Goal: Transaction & Acquisition: Purchase product/service

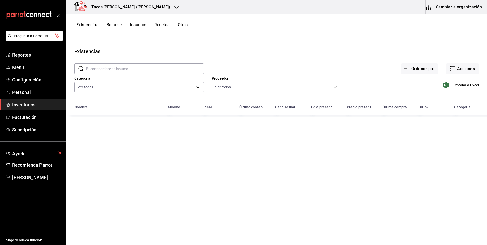
click at [134, 6] on h3 "Tacos [PERSON_NAME] ([PERSON_NAME])" at bounding box center [128, 7] width 83 height 6
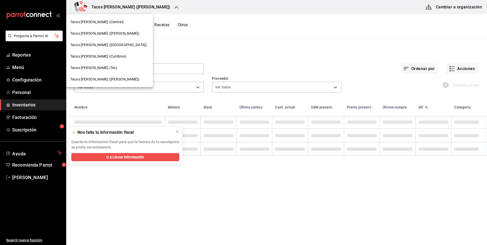
click at [127, 23] on div "Tacos [PERSON_NAME] (Central)" at bounding box center [109, 21] width 78 height 5
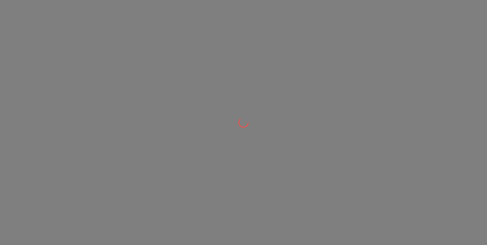
click at [459, 71] on div at bounding box center [243, 122] width 487 height 245
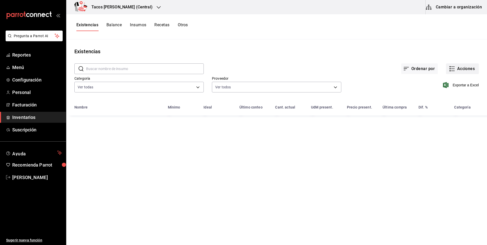
click at [459, 67] on button "Acciones" at bounding box center [462, 68] width 33 height 11
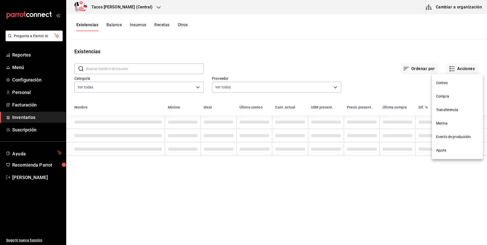
click at [448, 149] on span "Ajuste" at bounding box center [457, 150] width 43 height 5
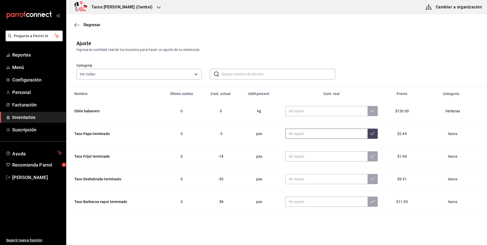
click at [314, 131] on input "text" at bounding box center [326, 134] width 82 height 10
type input "0.00"
click at [317, 152] on input "text" at bounding box center [326, 156] width 82 height 10
type input "0.00"
click at [310, 174] on input "text" at bounding box center [326, 179] width 82 height 10
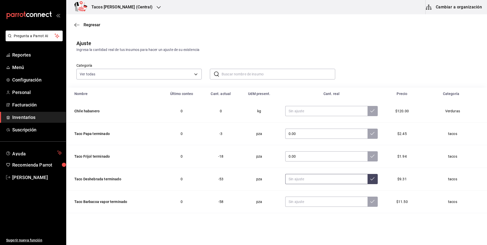
type input "0.00"
drag, startPoint x: 309, startPoint y: 195, endPoint x: 309, endPoint y: 202, distance: 6.9
click at [309, 200] on td at bounding box center [331, 202] width 105 height 23
click at [309, 202] on input "text" at bounding box center [326, 202] width 82 height 10
type input "0.00"
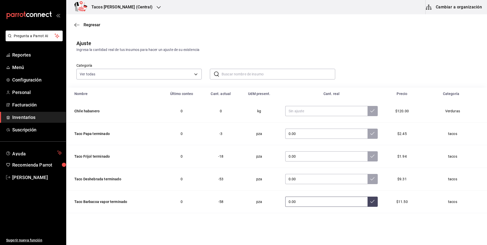
scroll to position [25, 0]
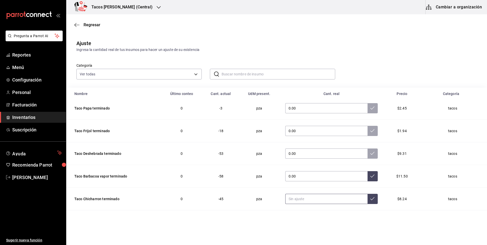
click at [312, 195] on input "text" at bounding box center [326, 199] width 82 height 10
type input "0.00"
click at [368, 203] on button at bounding box center [373, 199] width 10 height 10
click at [370, 178] on icon at bounding box center [372, 176] width 4 height 4
click at [370, 154] on icon at bounding box center [372, 153] width 4 height 4
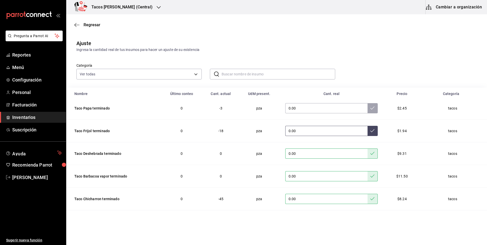
click at [368, 134] on button at bounding box center [373, 131] width 10 height 10
click at [370, 110] on icon at bounding box center [372, 108] width 4 height 4
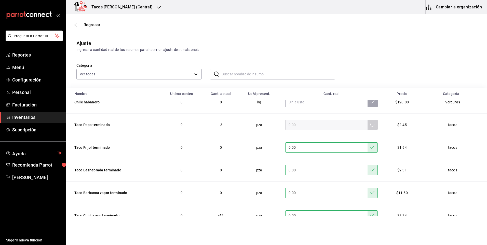
scroll to position [0, 0]
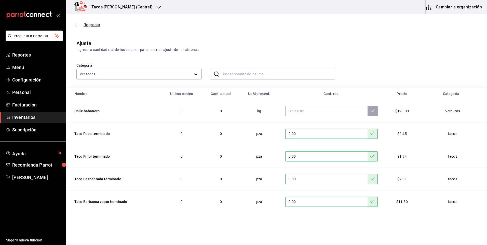
click at [85, 24] on span "Regresar" at bounding box center [92, 24] width 17 height 5
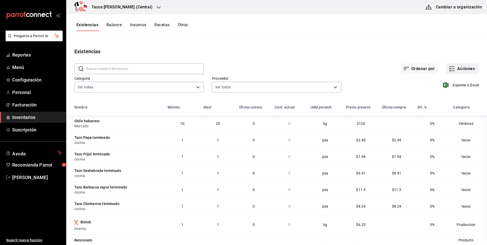
click at [462, 70] on button "Acciones" at bounding box center [462, 68] width 33 height 11
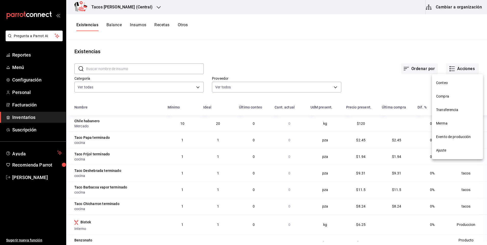
click at [459, 94] on span "Compra" at bounding box center [457, 96] width 43 height 5
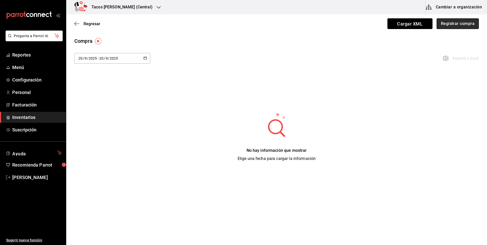
click at [443, 23] on button "Registrar compra" at bounding box center [458, 23] width 42 height 11
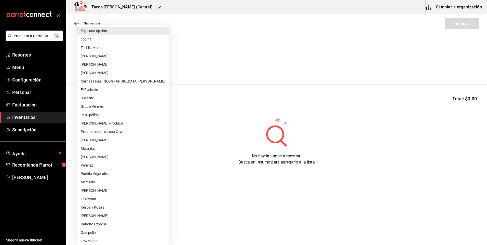
click at [110, 64] on body "Pregunta a Parrot AI Reportes Menú Configuración Personal Facturación Inventari…" at bounding box center [243, 108] width 487 height 216
click at [104, 39] on li "cocina" at bounding box center [123, 39] width 93 height 8
type input "237c9a5b-4078-49eb-83ef-23bf52bd7acd"
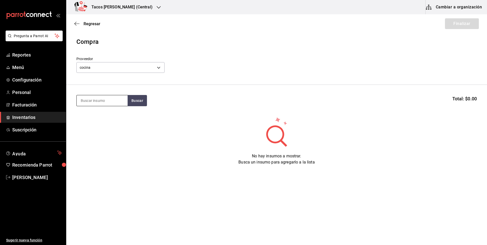
click at [107, 102] on input at bounding box center [102, 100] width 51 height 11
type input "des"
click at [141, 100] on button "Buscar" at bounding box center [137, 100] width 19 height 11
click at [114, 121] on div "Taco Deshebrada terminado" at bounding box center [102, 118] width 43 height 12
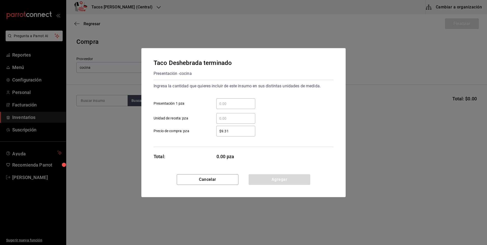
click at [246, 102] on input "​ Presentación 1 pza" at bounding box center [235, 104] width 39 height 6
type input "150"
click at [264, 178] on button "Agregar" at bounding box center [280, 179] width 62 height 11
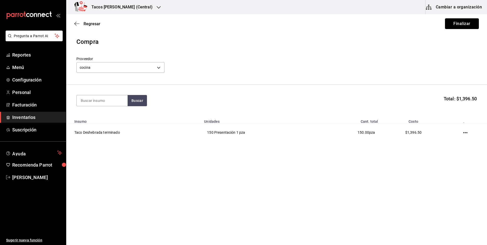
click at [468, 22] on button "Finalizar" at bounding box center [462, 23] width 34 height 11
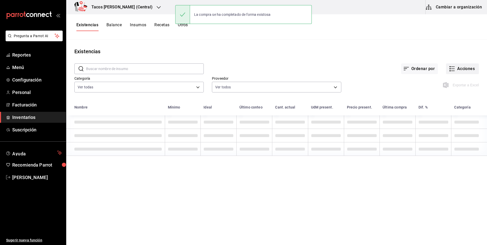
click at [457, 70] on button "Acciones" at bounding box center [462, 68] width 33 height 11
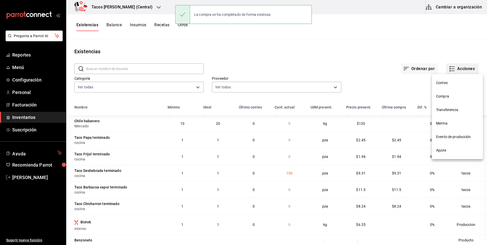
click at [454, 96] on span "Compra" at bounding box center [457, 96] width 43 height 5
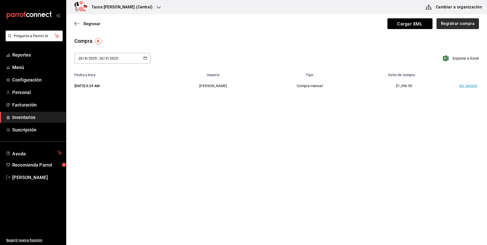
click at [475, 24] on button "Registrar compra" at bounding box center [458, 23] width 42 height 11
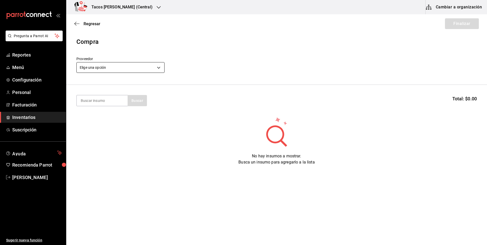
click at [134, 67] on body "Pregunta a Parrot AI Reportes Menú Configuración Personal Facturación Inventari…" at bounding box center [243, 108] width 487 height 216
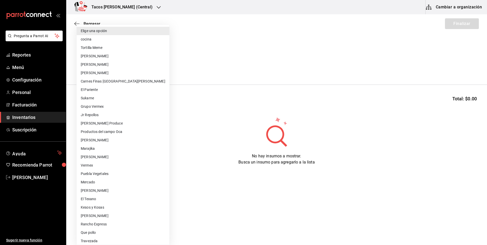
click at [92, 40] on li "cocina" at bounding box center [123, 39] width 93 height 8
type input "237c9a5b-4078-49eb-83ef-23bf52bd7acd"
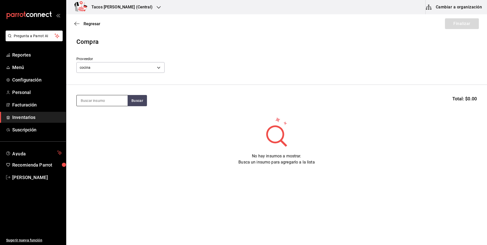
click at [97, 99] on input at bounding box center [102, 100] width 51 height 11
type input "pap"
drag, startPoint x: 136, startPoint y: 96, endPoint x: 125, endPoint y: 103, distance: 13.4
click at [137, 96] on button "Buscar" at bounding box center [137, 100] width 19 height 11
click at [104, 117] on div "Taco Papa terminado" at bounding box center [100, 115] width 39 height 6
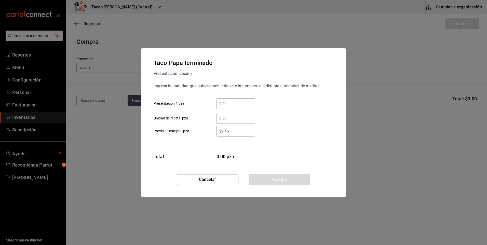
click at [223, 103] on input "​ Presentación 1 pza" at bounding box center [235, 104] width 39 height 6
type input "70"
click at [274, 179] on button "Agregar" at bounding box center [280, 179] width 62 height 11
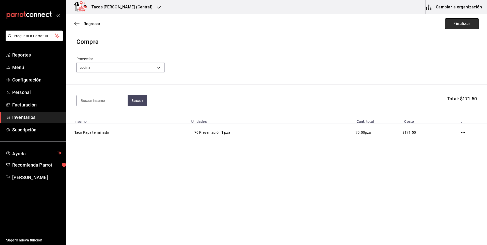
click at [454, 22] on button "Finalizar" at bounding box center [462, 23] width 34 height 11
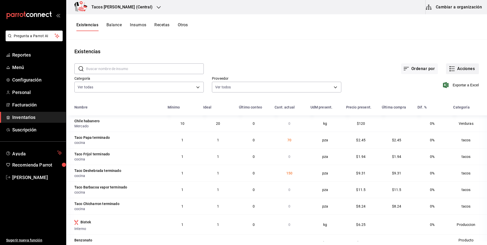
click at [463, 71] on button "Acciones" at bounding box center [462, 68] width 33 height 11
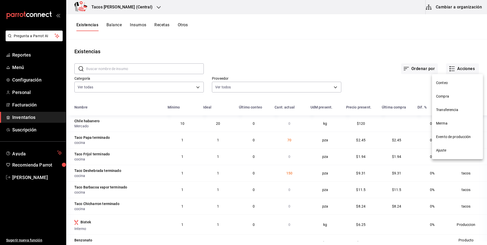
click at [460, 101] on li "Compra" at bounding box center [457, 96] width 51 height 13
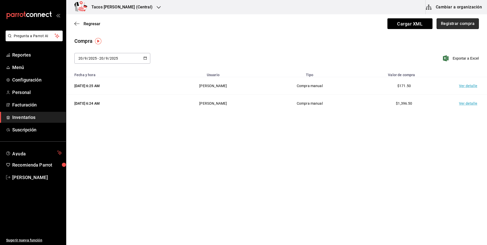
click at [449, 22] on button "Registrar compra" at bounding box center [458, 23] width 42 height 11
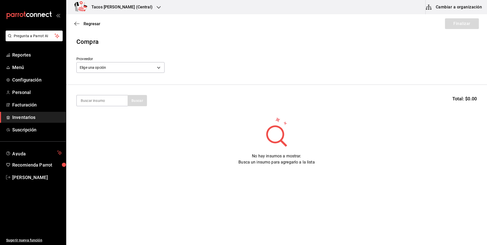
click at [126, 61] on div "Elige una opción default" at bounding box center [120, 66] width 88 height 13
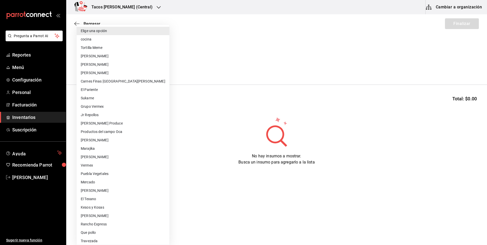
click at [126, 64] on body "Pregunta a Parrot AI Reportes Menú Configuración Personal Facturación Inventari…" at bounding box center [243, 108] width 487 height 216
click at [122, 44] on li "Tortilla Meme" at bounding box center [123, 48] width 93 height 8
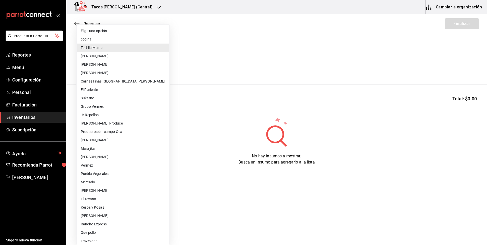
click at [116, 63] on body "Pregunta a Parrot AI Reportes Menú Configuración Personal Facturación Inventari…" at bounding box center [243, 108] width 487 height 216
click at [109, 39] on li "cocina" at bounding box center [123, 39] width 93 height 8
type input "237c9a5b-4078-49eb-83ef-23bf52bd7acd"
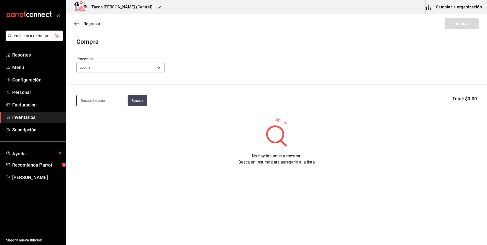
click at [113, 101] on input at bounding box center [102, 100] width 51 height 11
type input "frij"
click at [135, 99] on button "Buscar" at bounding box center [137, 100] width 19 height 11
click at [110, 110] on div "Taco Frijol terminado Presentación - cocina" at bounding box center [102, 118] width 51 height 20
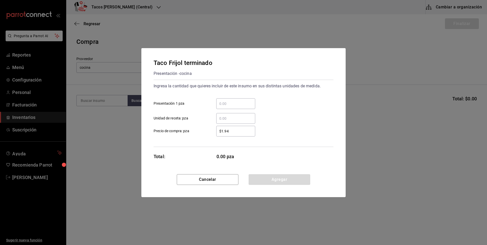
click at [234, 98] on div "​ Presentación 1 pza" at bounding box center [242, 101] width 184 height 15
click at [234, 99] on div "​" at bounding box center [235, 103] width 39 height 11
click at [234, 101] on input "​ Presentación 1 pza" at bounding box center [235, 104] width 39 height 6
type input "70"
click at [273, 179] on button "Agregar" at bounding box center [280, 179] width 62 height 11
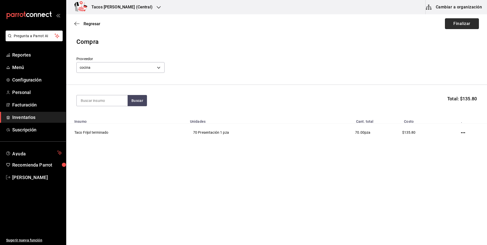
click at [460, 26] on button "Finalizar" at bounding box center [462, 23] width 34 height 11
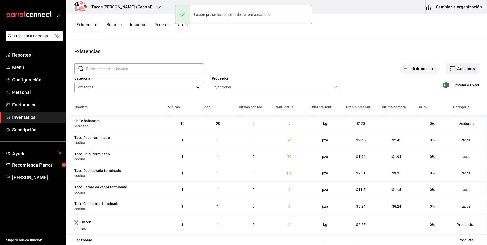
click at [450, 66] on icon "button" at bounding box center [452, 69] width 6 height 6
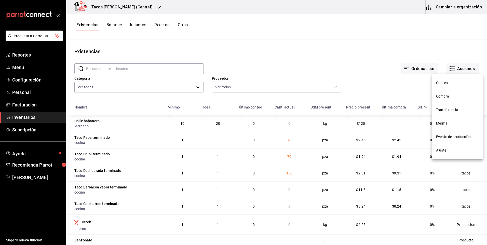
click at [442, 99] on li "Compra" at bounding box center [457, 96] width 51 height 13
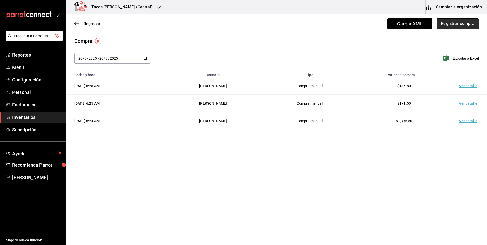
click at [444, 22] on button "Registrar compra" at bounding box center [458, 23] width 42 height 11
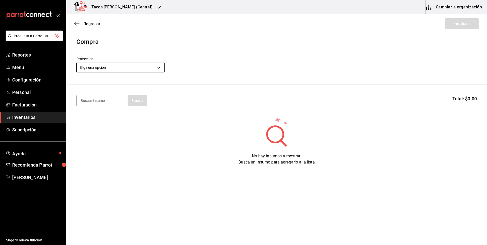
click at [132, 72] on body "Pregunta a Parrot AI Reportes Menú Configuración Personal Facturación Inventari…" at bounding box center [243, 108] width 487 height 216
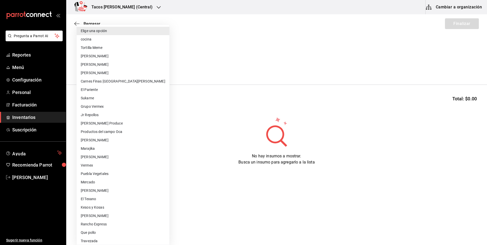
click at [111, 40] on li "cocina" at bounding box center [123, 39] width 93 height 8
type input "237c9a5b-4078-49eb-83ef-23bf52bd7acd"
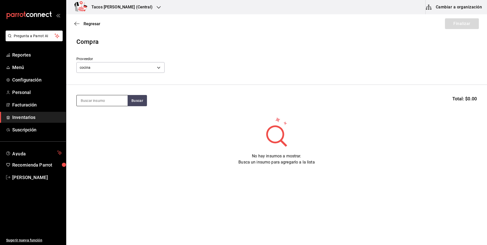
click at [102, 97] on input at bounding box center [102, 100] width 51 height 11
type input "chi"
click at [140, 105] on button "Buscar" at bounding box center [137, 100] width 19 height 11
click at [107, 117] on div "Taco Chicharron terminado" at bounding box center [102, 118] width 43 height 12
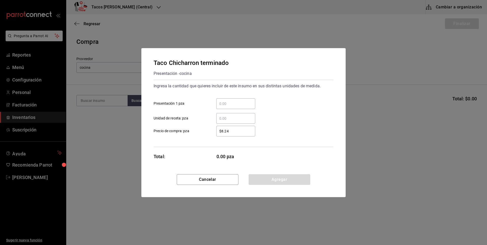
click at [229, 103] on input "​ Presentación 1 pza" at bounding box center [235, 104] width 39 height 6
type input "80"
click at [271, 175] on button "Agregar" at bounding box center [280, 179] width 62 height 11
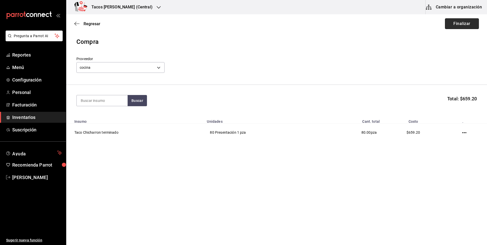
click at [461, 24] on button "Finalizar" at bounding box center [462, 23] width 34 height 11
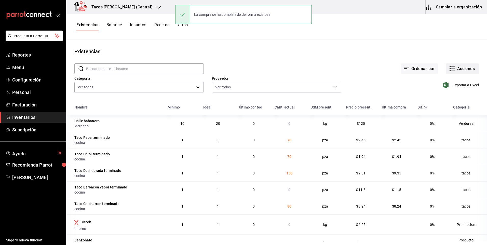
click at [462, 69] on button "Acciones" at bounding box center [462, 68] width 33 height 11
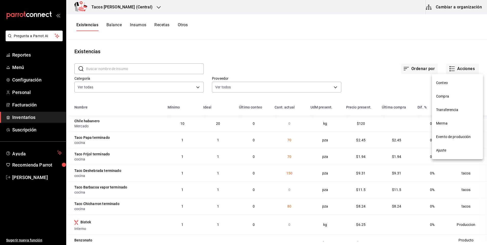
click at [460, 94] on span "Compra" at bounding box center [457, 96] width 43 height 5
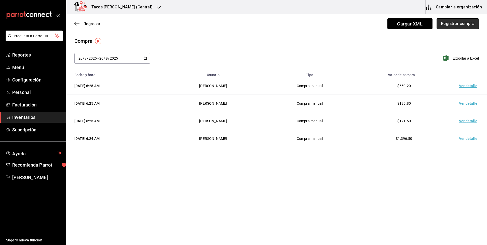
click at [464, 27] on button "Registrar compra" at bounding box center [458, 23] width 42 height 11
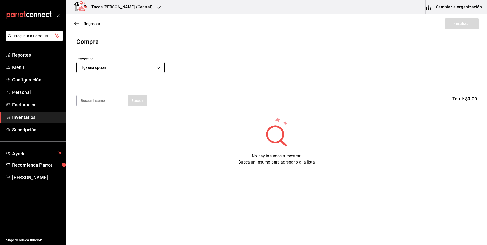
click at [123, 67] on body "Pregunta a Parrot AI Reportes Menú Configuración Personal Facturación Inventari…" at bounding box center [243, 108] width 487 height 216
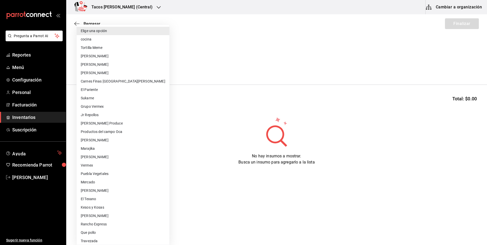
click at [118, 43] on li "cocina" at bounding box center [123, 39] width 93 height 8
type input "237c9a5b-4078-49eb-83ef-23bf52bd7acd"
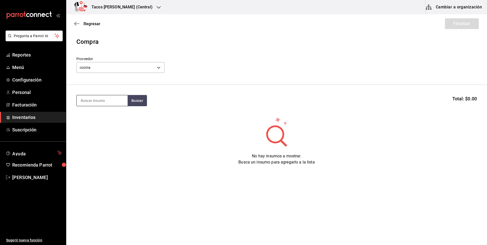
click at [107, 100] on input at bounding box center [102, 100] width 51 height 11
type input "[PERSON_NAME]"
drag, startPoint x: 130, startPoint y: 99, endPoint x: 110, endPoint y: 106, distance: 21.0
click at [130, 99] on button "Buscar" at bounding box center [137, 100] width 19 height 11
click at [102, 110] on div "Taco Barbacoa vapor terminado Presentación - cocina" at bounding box center [102, 121] width 51 height 26
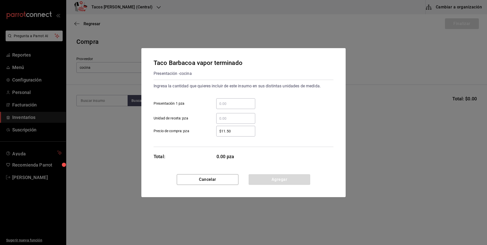
click at [235, 107] on div "​" at bounding box center [235, 103] width 39 height 11
click at [235, 107] on input "​ Presentación 1 pza" at bounding box center [235, 104] width 39 height 6
type input "40"
click at [276, 183] on button "Agregar" at bounding box center [280, 179] width 62 height 11
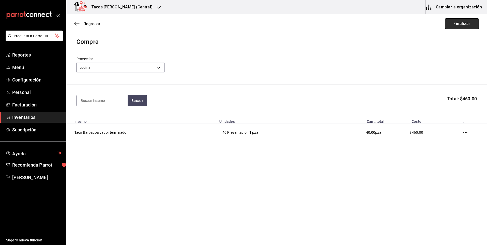
click at [470, 26] on button "Finalizar" at bounding box center [462, 23] width 34 height 11
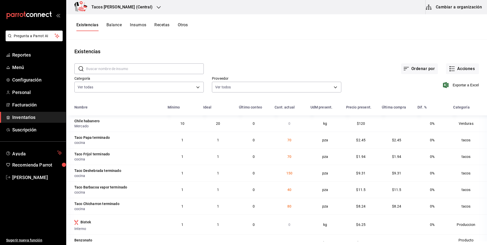
click at [118, 1] on div "Tacos Don Pedro (Central)" at bounding box center [116, 7] width 92 height 14
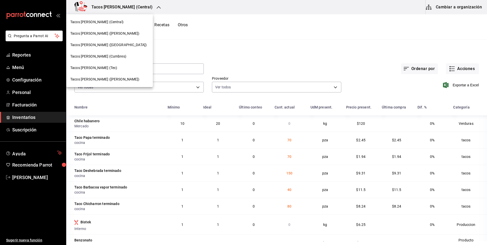
click at [109, 37] on div "Tacos don Pedro (Escobedo)" at bounding box center [109, 33] width 87 height 11
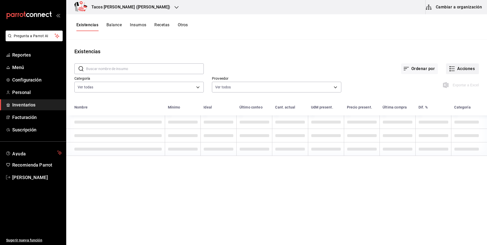
click at [454, 72] on icon "button" at bounding box center [452, 69] width 6 height 6
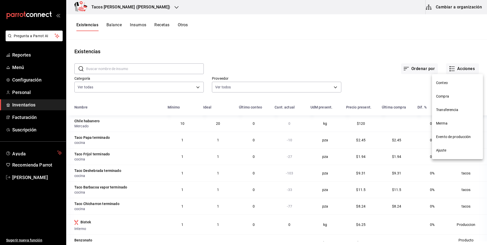
click at [443, 99] on li "Compra" at bounding box center [457, 96] width 51 height 13
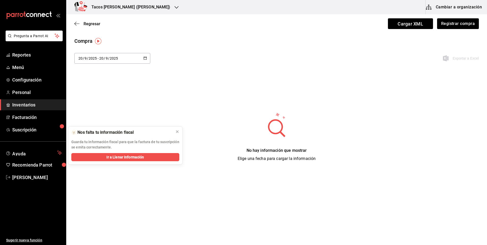
click at [97, 26] on div "Regresar Cargar XML Registrar compra" at bounding box center [276, 23] width 421 height 19
click at [97, 25] on span "Regresar" at bounding box center [92, 23] width 17 height 5
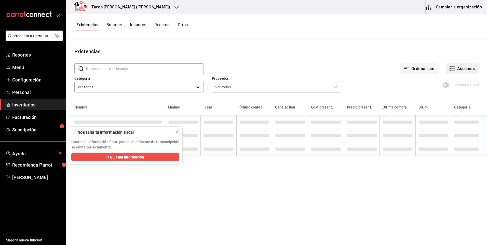
click at [451, 68] on icon "button" at bounding box center [452, 69] width 6 height 6
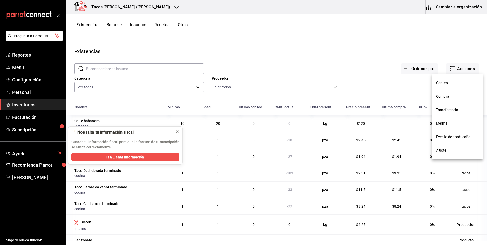
click at [433, 150] on li "Ajuste" at bounding box center [457, 150] width 51 height 13
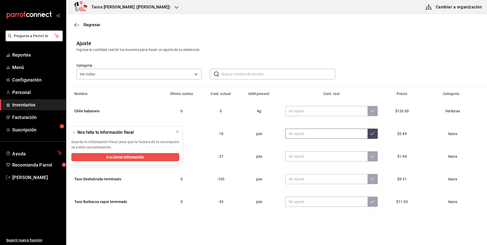
click at [312, 135] on input "text" at bounding box center [326, 134] width 82 height 10
type input "0.00"
click at [317, 149] on td at bounding box center [331, 156] width 105 height 23
click at [319, 155] on input "text" at bounding box center [326, 156] width 82 height 10
type input "0.00"
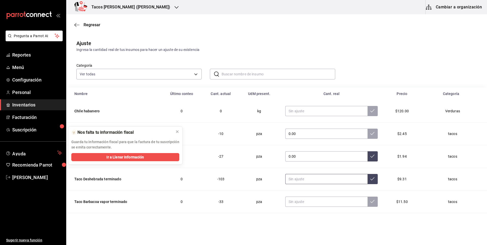
click at [316, 181] on input "text" at bounding box center [326, 179] width 82 height 10
type input "0.00"
click at [307, 204] on input "text" at bounding box center [326, 202] width 82 height 10
type input "0.00"
click at [369, 205] on button at bounding box center [373, 202] width 10 height 10
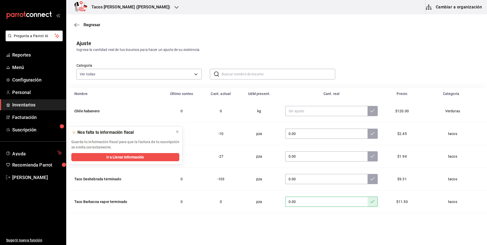
click at [368, 182] on button at bounding box center [373, 179] width 10 height 10
click at [368, 159] on button at bounding box center [373, 156] width 10 height 10
click at [368, 139] on button at bounding box center [373, 134] width 10 height 10
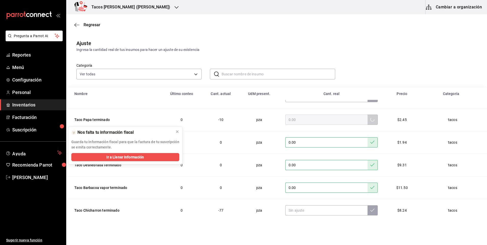
scroll to position [26, 0]
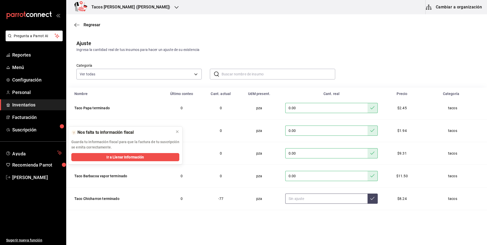
click at [322, 199] on input "text" at bounding box center [326, 199] width 82 height 10
type input "0.00"
click at [370, 201] on td "0.00" at bounding box center [331, 198] width 105 height 23
click at [344, 200] on input "0.00" at bounding box center [326, 199] width 82 height 10
click at [370, 199] on icon at bounding box center [372, 198] width 4 height 3
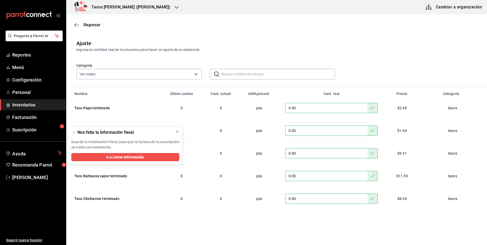
click at [341, 181] on input "0.00" at bounding box center [326, 176] width 82 height 10
click at [368, 179] on button at bounding box center [373, 176] width 10 height 10
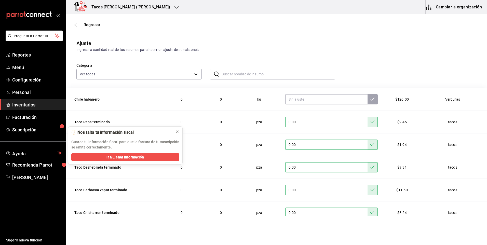
scroll to position [0, 0]
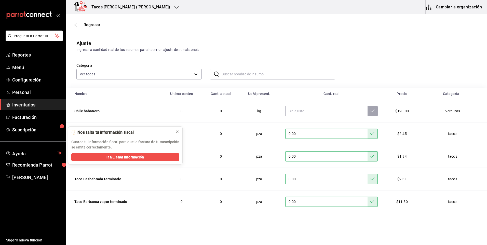
click at [81, 30] on div "Regresar" at bounding box center [276, 24] width 421 height 13
click at [88, 25] on span "Regresar" at bounding box center [92, 24] width 17 height 5
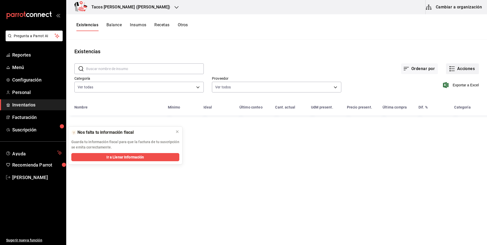
click at [453, 70] on icon "button" at bounding box center [452, 69] width 6 height 6
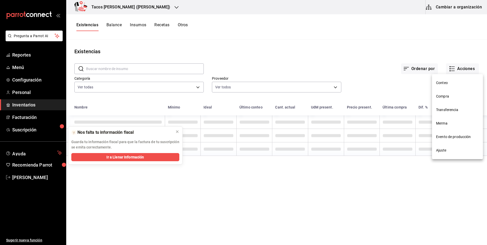
click at [443, 101] on li "Compra" at bounding box center [457, 96] width 51 height 13
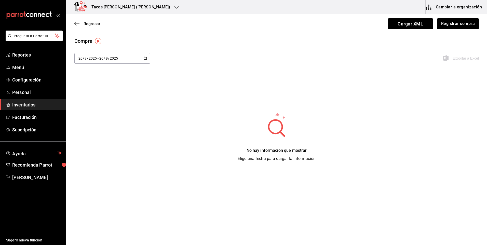
click at [448, 18] on div "Regresar Cargar XML Registrar compra" at bounding box center [276, 23] width 421 height 19
click at [444, 26] on button "Registrar compra" at bounding box center [458, 23] width 42 height 11
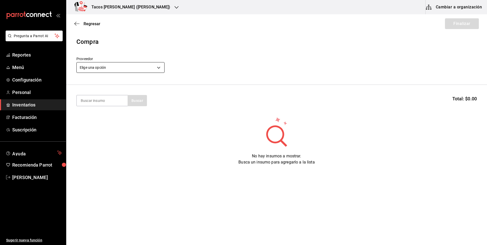
click at [136, 67] on body "Pregunta a Parrot AI Reportes Menú Configuración Personal Inventarios Facturaci…" at bounding box center [243, 108] width 487 height 216
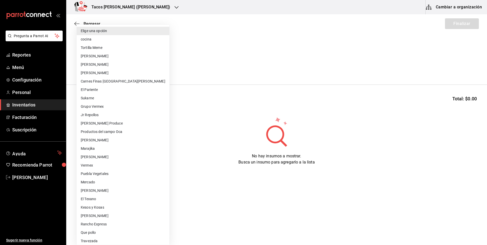
click at [107, 38] on li "cocina" at bounding box center [123, 39] width 93 height 8
type input "237c9a5b-4078-49eb-83ef-23bf52bd7acd"
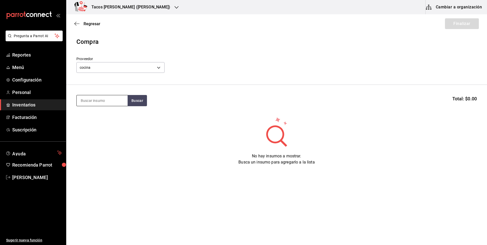
click at [105, 100] on input at bounding box center [102, 100] width 51 height 11
type input "des"
click at [129, 97] on button "Buscar" at bounding box center [137, 100] width 19 height 11
click at [116, 123] on div "Taco Deshebrada terminado" at bounding box center [102, 118] width 43 height 12
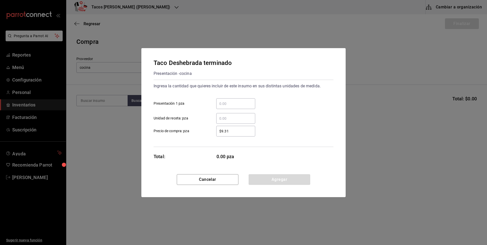
click at [242, 100] on div "​" at bounding box center [235, 103] width 39 height 11
click at [242, 101] on input "​ Presentación 1 pza" at bounding box center [235, 104] width 39 height 6
click at [242, 105] on input "​ Presentación 1 pza" at bounding box center [235, 104] width 39 height 6
type input "150"
click at [272, 179] on button "Agregar" at bounding box center [280, 179] width 62 height 11
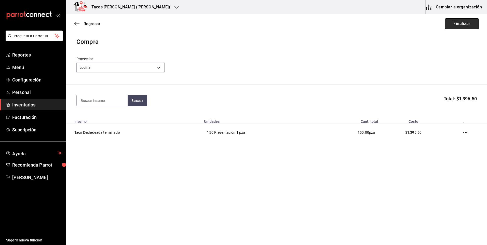
click at [457, 26] on button "Finalizar" at bounding box center [462, 23] width 34 height 11
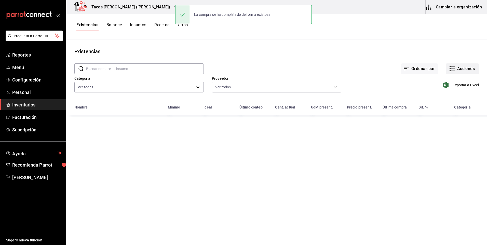
click at [457, 69] on button "Acciones" at bounding box center [462, 68] width 33 height 11
click at [451, 96] on span "Compra" at bounding box center [457, 96] width 43 height 5
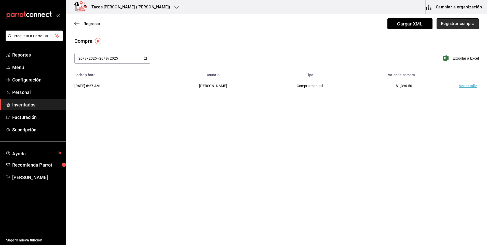
click at [459, 25] on button "Registrar compra" at bounding box center [458, 23] width 42 height 11
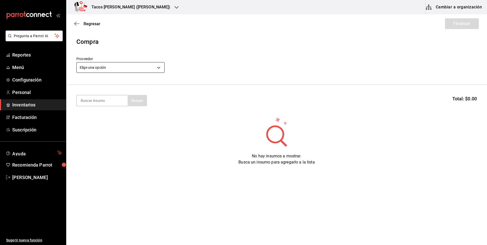
click at [128, 69] on body "Pregunta a Parrot AI Reportes Menú Configuración Personal Inventarios Facturaci…" at bounding box center [243, 108] width 487 height 216
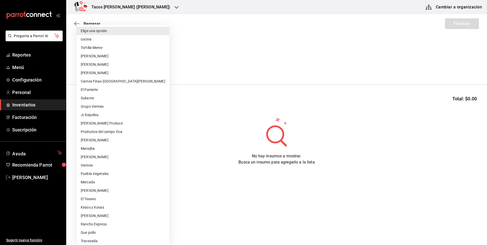
click at [116, 42] on li "cocina" at bounding box center [123, 39] width 93 height 8
type input "237c9a5b-4078-49eb-83ef-23bf52bd7acd"
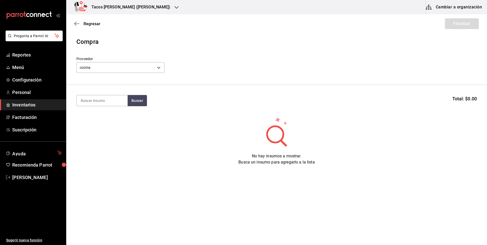
click at [104, 97] on input at bounding box center [102, 100] width 51 height 11
type input "pap"
click at [136, 100] on button "Buscar" at bounding box center [137, 100] width 19 height 11
click at [92, 124] on div "Taco Papa terminado Presentación - cocina" at bounding box center [102, 118] width 51 height 20
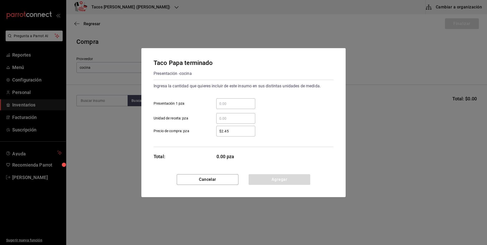
click at [223, 102] on input "​ Presentación 1 pza" at bounding box center [235, 104] width 39 height 6
type input "70"
click at [295, 187] on div "Cancelar Agregar" at bounding box center [243, 185] width 204 height 23
click at [290, 178] on button "Agregar" at bounding box center [280, 179] width 62 height 11
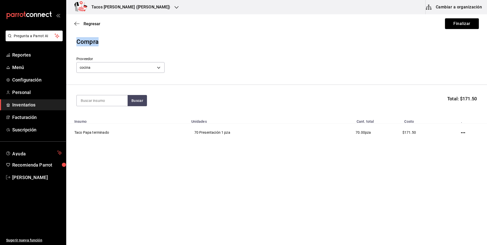
click at [463, 33] on main "Regresar Finalizar Compra Proveedor cocina 237c9a5b-4078-49eb-83ef-23bf52bd7acd…" at bounding box center [276, 85] width 421 height 143
drag, startPoint x: 463, startPoint y: 33, endPoint x: 460, endPoint y: 22, distance: 11.2
click at [460, 22] on button "Finalizar" at bounding box center [462, 23] width 34 height 11
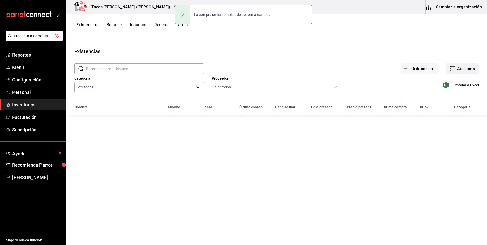
click at [452, 69] on button "Acciones" at bounding box center [462, 68] width 33 height 11
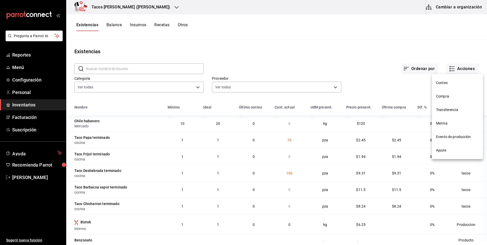
click at [455, 97] on span "Compra" at bounding box center [457, 96] width 43 height 5
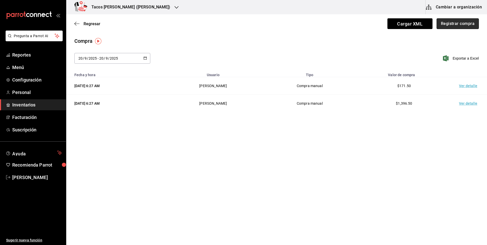
click at [454, 26] on button "Registrar compra" at bounding box center [458, 23] width 42 height 11
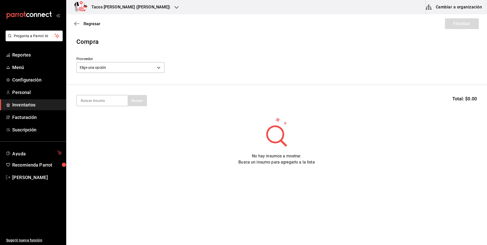
click at [116, 73] on div "Elige una opción default" at bounding box center [120, 66] width 88 height 13
click at [117, 62] on body "Pregunta a Parrot AI Reportes Menú Configuración Personal Inventarios Facturaci…" at bounding box center [243, 108] width 487 height 216
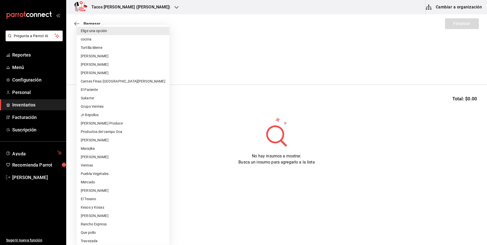
click at [111, 41] on li "cocina" at bounding box center [123, 39] width 93 height 8
type input "237c9a5b-4078-49eb-83ef-23bf52bd7acd"
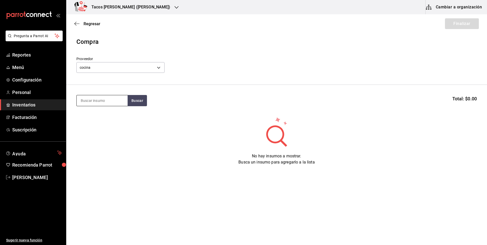
click at [112, 104] on input at bounding box center [102, 100] width 51 height 11
type input "frijol"
click at [137, 98] on button "Buscar" at bounding box center [137, 100] width 19 height 11
click at [120, 117] on div "Taco Frijol terminado Presentación - cocina" at bounding box center [102, 118] width 51 height 20
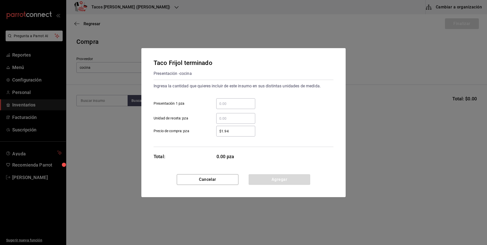
click at [255, 104] on div "​ Presentación 1 pza" at bounding box center [242, 101] width 184 height 15
click at [252, 105] on input "​ Presentación 1 pza" at bounding box center [235, 104] width 39 height 6
type input "70"
click at [270, 176] on button "Agregar" at bounding box center [280, 179] width 62 height 11
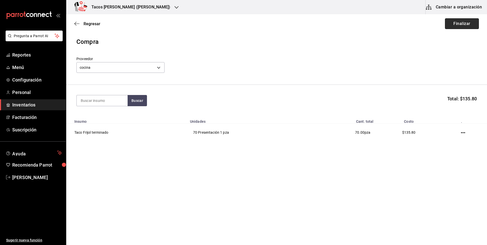
click at [454, 23] on button "Finalizar" at bounding box center [462, 23] width 34 height 11
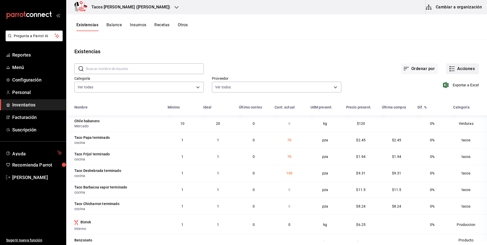
click at [449, 67] on icon "button" at bounding box center [452, 69] width 6 height 6
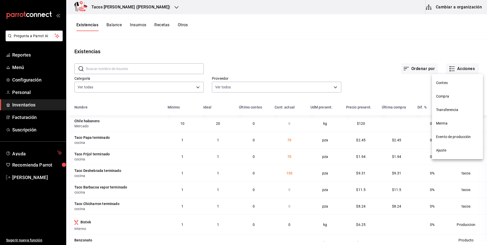
click at [446, 98] on span "Compra" at bounding box center [457, 96] width 43 height 5
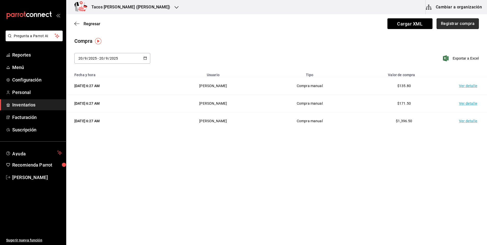
click at [441, 25] on button "Registrar compra" at bounding box center [458, 23] width 42 height 11
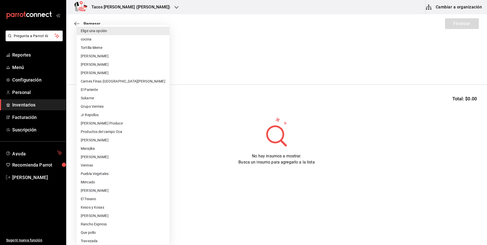
click at [109, 66] on body "Pregunta a Parrot AI Reportes Menú Configuración Personal Inventarios Facturaci…" at bounding box center [243, 108] width 487 height 216
click at [99, 37] on li "cocina" at bounding box center [123, 39] width 93 height 8
type input "237c9a5b-4078-49eb-83ef-23bf52bd7acd"
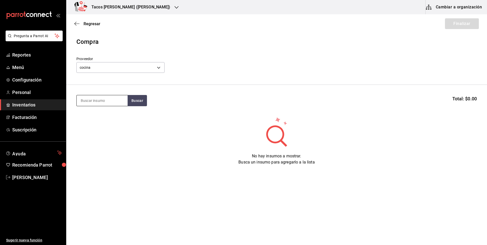
click at [100, 102] on input at bounding box center [102, 100] width 51 height 11
type input "chi"
click at [137, 97] on button "Buscar" at bounding box center [137, 100] width 19 height 11
click at [107, 113] on div "Taco Chicharron terminado" at bounding box center [102, 118] width 43 height 12
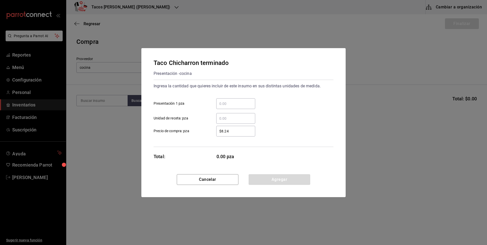
click at [234, 102] on input "​ Presentación 1 pza" at bounding box center [235, 104] width 39 height 6
type input "80"
click at [269, 178] on button "Agregar" at bounding box center [280, 179] width 62 height 11
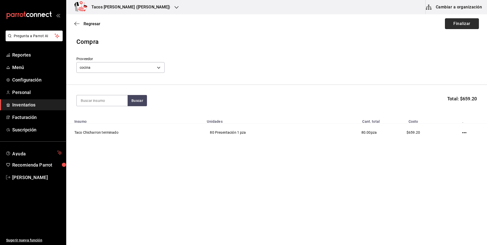
click at [456, 23] on button "Finalizar" at bounding box center [462, 23] width 34 height 11
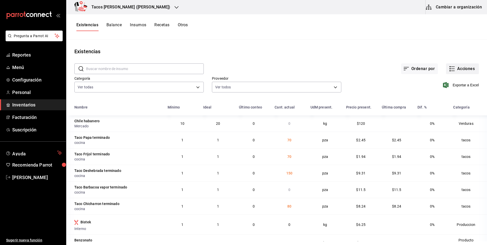
click at [464, 64] on button "Acciones" at bounding box center [462, 68] width 33 height 11
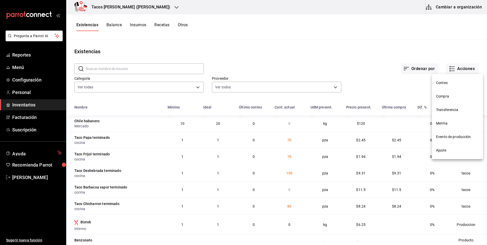
click at [446, 97] on span "Compra" at bounding box center [457, 96] width 43 height 5
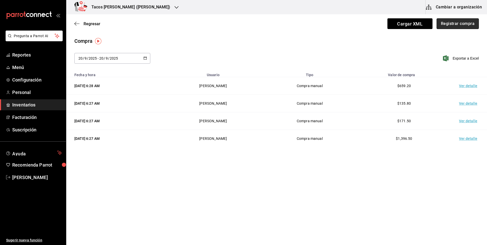
click at [454, 23] on button "Registrar compra" at bounding box center [458, 23] width 42 height 11
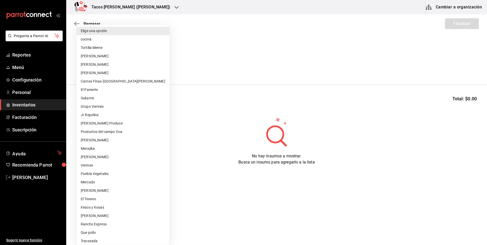
click at [102, 68] on body "Pregunta a Parrot AI Reportes Menú Configuración Personal Inventarios Facturaci…" at bounding box center [243, 108] width 487 height 216
click at [106, 43] on li "cocina" at bounding box center [123, 39] width 93 height 8
type input "237c9a5b-4078-49eb-83ef-23bf52bd7acd"
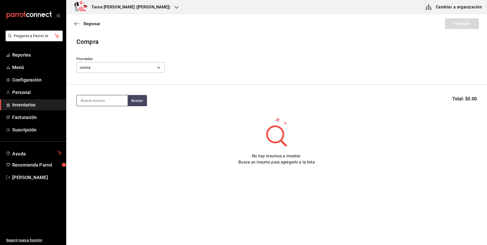
click at [104, 102] on input at bounding box center [102, 100] width 51 height 11
type input "[PERSON_NAME]"
click at [133, 98] on button "Buscar" at bounding box center [137, 100] width 19 height 11
click at [101, 116] on div "Taco Barbacoa vapor terminado" at bounding box center [102, 118] width 43 height 12
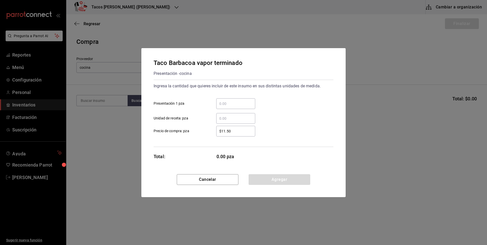
click at [246, 100] on div "​" at bounding box center [235, 103] width 39 height 11
click at [246, 101] on input "​ Presentación 1 pza" at bounding box center [235, 104] width 39 height 6
type input "40"
click at [263, 183] on button "Agregar" at bounding box center [280, 179] width 62 height 11
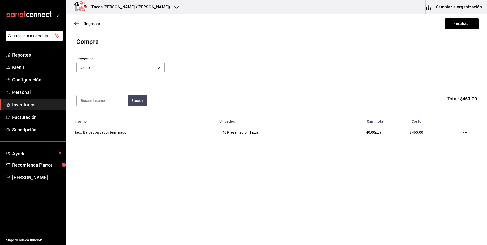
click at [480, 22] on div "Regresar Finalizar" at bounding box center [276, 23] width 421 height 19
click at [470, 25] on button "Finalizar" at bounding box center [462, 23] width 34 height 11
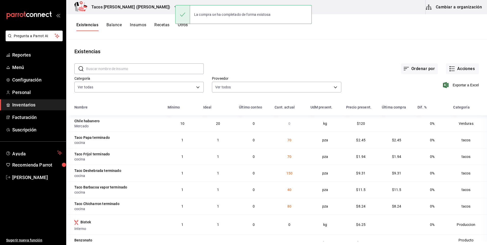
click at [138, 9] on h3 "Tacos don Pedro (Escobedo)" at bounding box center [128, 7] width 83 height 6
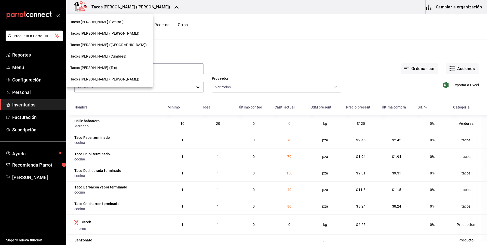
click at [128, 33] on div "Tacos don Pedro (Escobedo)" at bounding box center [109, 33] width 78 height 5
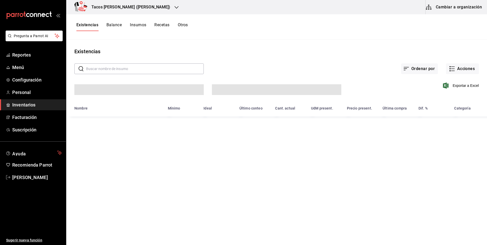
click at [127, 7] on h3 "Tacos [PERSON_NAME] ([PERSON_NAME])" at bounding box center [128, 7] width 83 height 6
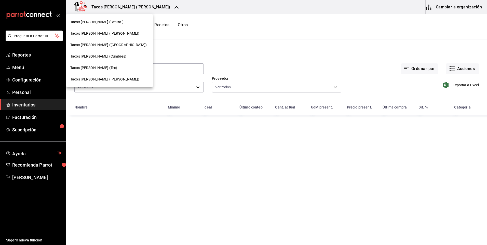
click at [106, 46] on span "Tacos [PERSON_NAME] ([GEOGRAPHIC_DATA])" at bounding box center [108, 44] width 76 height 5
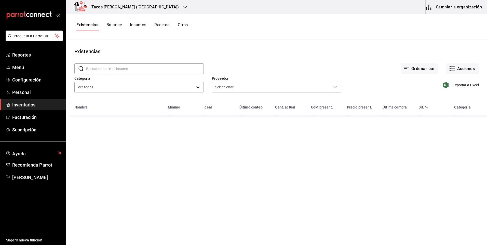
type input "237c9a5b-4078-49eb-83ef-23bf52bd7acd,14f90e99-f19e-4745-b997-48f1d3d95977,42f00…"
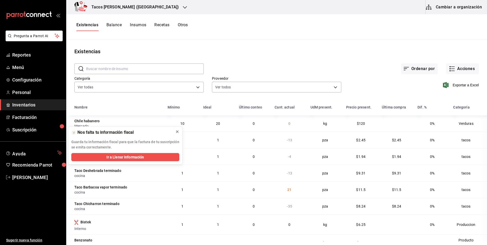
click at [175, 131] on icon at bounding box center [177, 132] width 4 height 4
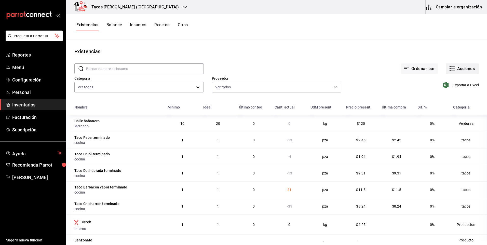
click at [458, 69] on button "Acciones" at bounding box center [462, 68] width 33 height 11
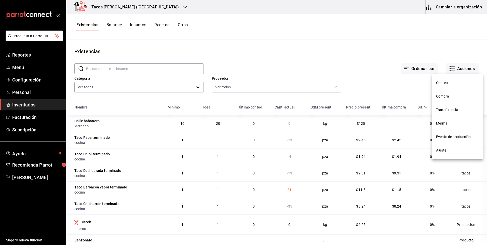
click at [447, 152] on span "Ajuste" at bounding box center [457, 150] width 43 height 5
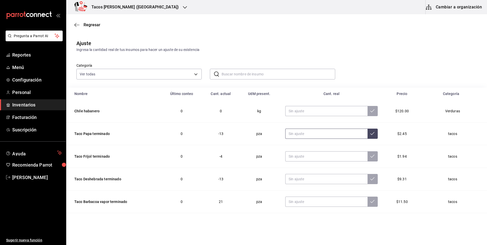
click at [316, 135] on input "text" at bounding box center [326, 134] width 82 height 10
type input "0.00"
click at [311, 157] on input "text" at bounding box center [326, 156] width 82 height 10
type input "0.00"
click at [305, 181] on input "text" at bounding box center [326, 179] width 82 height 10
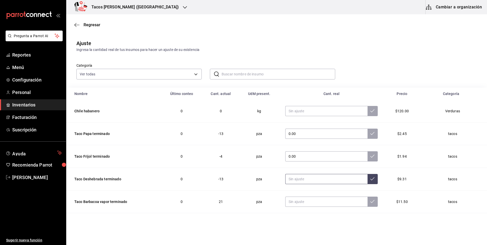
type input "0.00"
click at [313, 200] on input "text" at bounding box center [326, 202] width 82 height 10
type input "0.00"
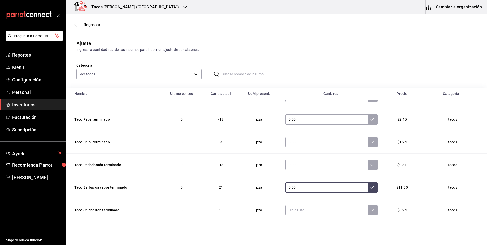
scroll to position [26, 0]
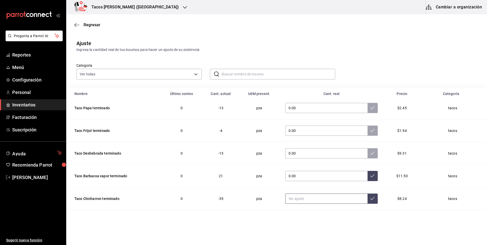
click at [305, 195] on input "text" at bounding box center [326, 199] width 82 height 10
type input "0.00"
click at [368, 202] on button at bounding box center [373, 199] width 10 height 10
click at [370, 176] on icon at bounding box center [372, 176] width 4 height 4
click at [370, 154] on icon at bounding box center [372, 153] width 4 height 4
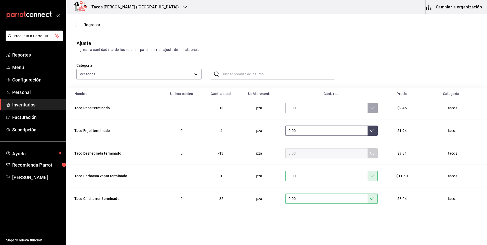
click at [370, 130] on icon at bounding box center [372, 130] width 4 height 4
click at [368, 110] on button at bounding box center [373, 108] width 10 height 10
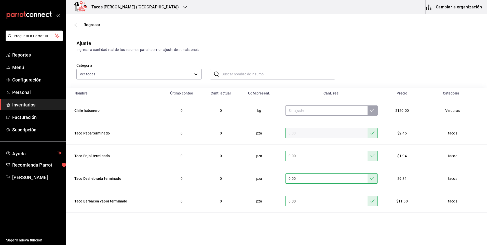
scroll to position [0, 0]
click at [90, 28] on div "Regresar" at bounding box center [276, 24] width 421 height 13
click at [92, 26] on span "Regresar" at bounding box center [92, 24] width 17 height 5
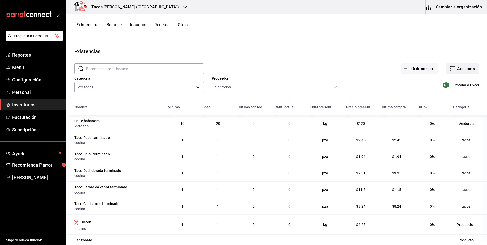
click at [460, 74] on button "Acciones" at bounding box center [462, 68] width 33 height 11
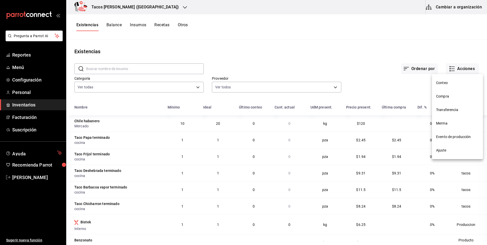
click at [463, 98] on span "Compra" at bounding box center [457, 96] width 43 height 5
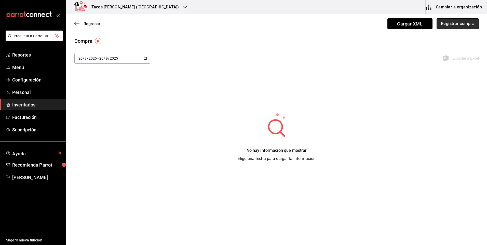
click at [469, 23] on button "Registrar compra" at bounding box center [458, 23] width 42 height 11
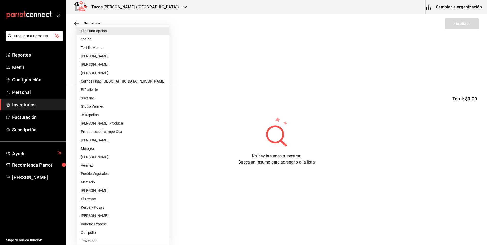
click at [133, 65] on body "Pregunta a Parrot AI Reportes Menú Configuración Personal Inventarios Facturaci…" at bounding box center [243, 108] width 487 height 216
click at [114, 41] on li "cocina" at bounding box center [123, 39] width 93 height 8
type input "237c9a5b-4078-49eb-83ef-23bf52bd7acd"
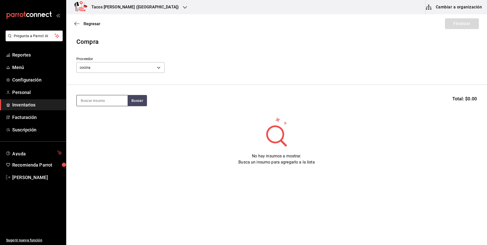
click at [106, 102] on input at bounding box center [102, 100] width 51 height 11
type input "des"
click at [131, 99] on button "Buscar" at bounding box center [137, 100] width 19 height 11
click at [109, 112] on div "Taco Deshebrada terminado Presentación - cocina" at bounding box center [102, 121] width 51 height 26
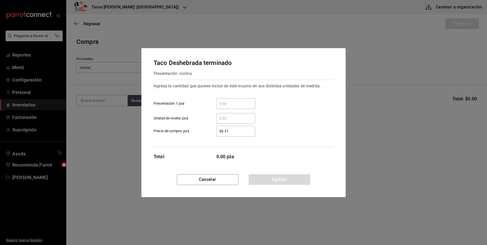
click at [247, 104] on input "​ Presentación 1 pza" at bounding box center [235, 104] width 39 height 6
type input "150"
click at [269, 187] on div "Cancelar Agregar" at bounding box center [243, 185] width 204 height 23
click at [274, 175] on button "Agregar" at bounding box center [280, 179] width 62 height 11
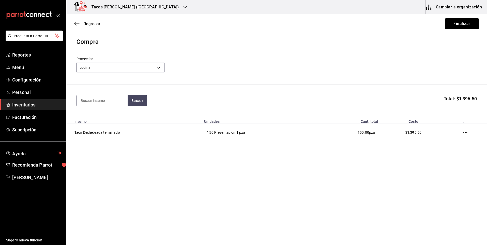
click at [475, 18] on div "Regresar Finalizar" at bounding box center [276, 23] width 421 height 19
click at [471, 22] on button "Finalizar" at bounding box center [462, 23] width 34 height 11
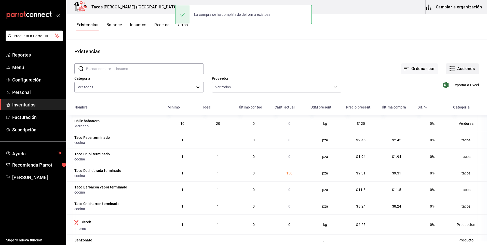
click at [453, 70] on button "Acciones" at bounding box center [462, 68] width 33 height 11
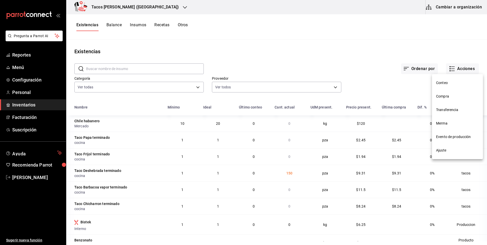
click at [455, 94] on span "Compra" at bounding box center [457, 96] width 43 height 5
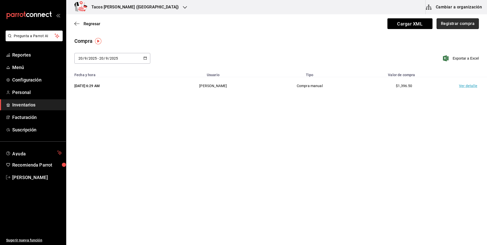
click at [462, 29] on button "Registrar compra" at bounding box center [458, 23] width 42 height 11
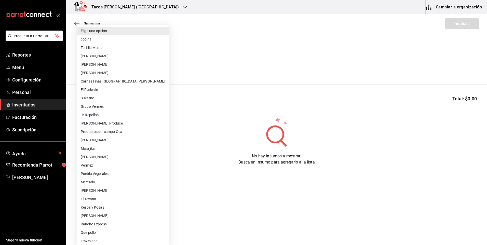
click at [161, 67] on body "Pregunta a Parrot AI Reportes Menú Configuración Personal Inventarios Facturaci…" at bounding box center [243, 108] width 487 height 216
click at [117, 41] on li "cocina" at bounding box center [123, 39] width 93 height 8
type input "237c9a5b-4078-49eb-83ef-23bf52bd7acd"
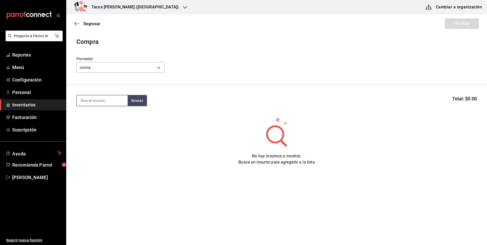
click at [112, 96] on input at bounding box center [102, 100] width 51 height 11
type input "pap"
click at [137, 103] on button "Buscar" at bounding box center [137, 100] width 19 height 11
click at [111, 122] on div "Presentación - cocina" at bounding box center [100, 120] width 39 height 5
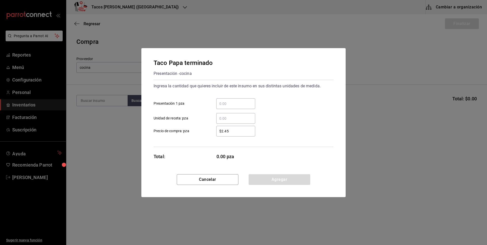
click at [243, 107] on div "​" at bounding box center [235, 103] width 39 height 11
click at [243, 107] on input "​ Presentación 1 pza" at bounding box center [235, 104] width 39 height 6
type input "70"
click at [276, 181] on button "Agregar" at bounding box center [280, 179] width 62 height 11
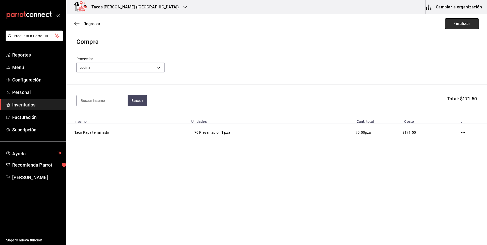
click at [456, 23] on button "Finalizar" at bounding box center [462, 23] width 34 height 11
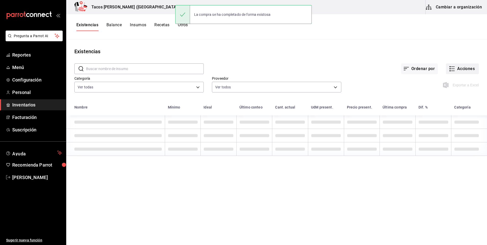
click at [457, 67] on button "Acciones" at bounding box center [462, 68] width 33 height 11
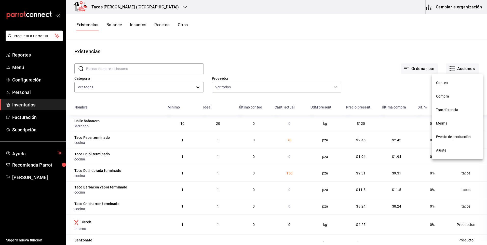
click at [451, 94] on span "Compra" at bounding box center [457, 96] width 43 height 5
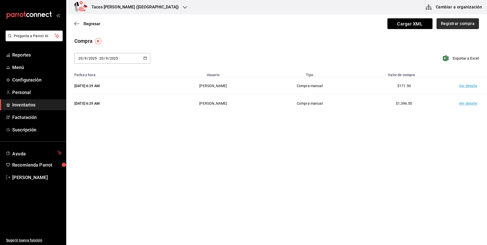
click at [468, 21] on button "Registrar compra" at bounding box center [458, 23] width 42 height 11
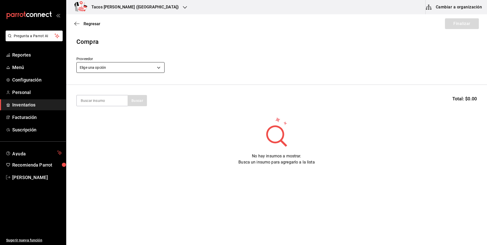
click at [114, 66] on body "Pregunta a Parrot AI Reportes Menú Configuración Personal Inventarios Facturaci…" at bounding box center [243, 108] width 487 height 216
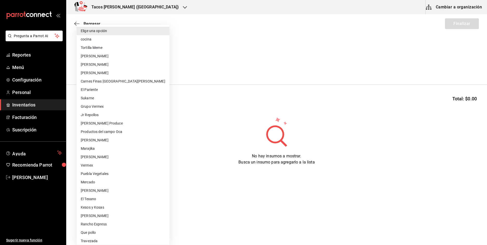
click at [116, 40] on li "cocina" at bounding box center [123, 39] width 93 height 8
type input "237c9a5b-4078-49eb-83ef-23bf52bd7acd"
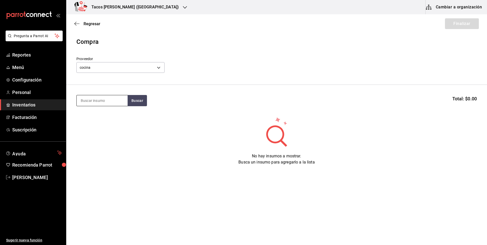
click at [111, 105] on input at bounding box center [102, 100] width 51 height 11
type input "fri"
drag, startPoint x: 137, startPoint y: 100, endPoint x: 133, endPoint y: 101, distance: 4.6
click at [137, 100] on button "Buscar" at bounding box center [137, 100] width 19 height 11
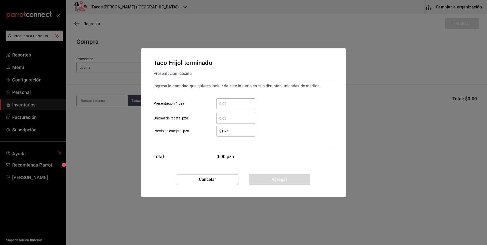
click at [230, 103] on input "​ Presentación 1 pza" at bounding box center [235, 104] width 39 height 6
type input "70"
click at [272, 178] on div "Taco Frijol terminado Presentación - cocina Ingresa la cantidad que quieres inc…" at bounding box center [243, 122] width 204 height 149
click at [272, 178] on button "Agregar" at bounding box center [280, 179] width 62 height 11
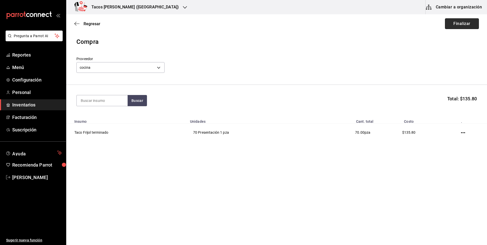
click at [471, 20] on button "Finalizar" at bounding box center [462, 23] width 34 height 11
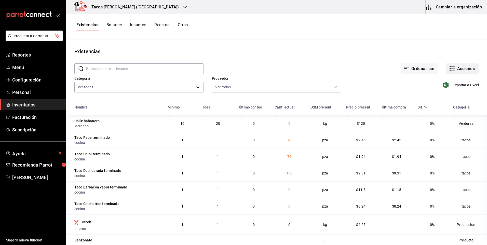
click at [460, 70] on button "Acciones" at bounding box center [462, 68] width 33 height 11
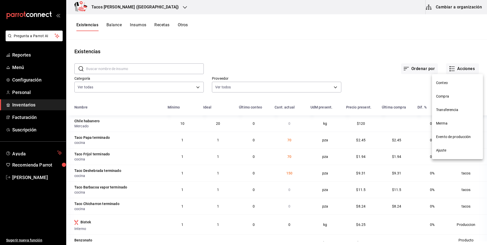
click at [438, 100] on li "Compra" at bounding box center [457, 96] width 51 height 13
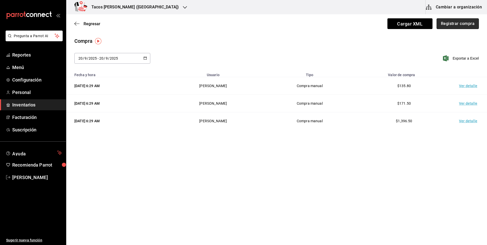
click at [460, 21] on button "Registrar compra" at bounding box center [458, 23] width 42 height 11
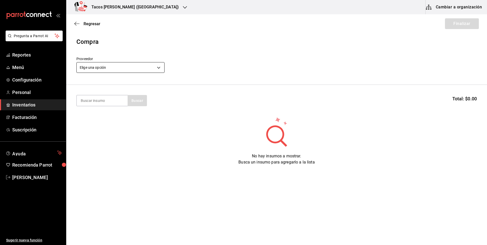
click at [121, 69] on body "Pregunta a Parrot AI Reportes Menú Configuración Personal Inventarios Facturaci…" at bounding box center [243, 108] width 487 height 216
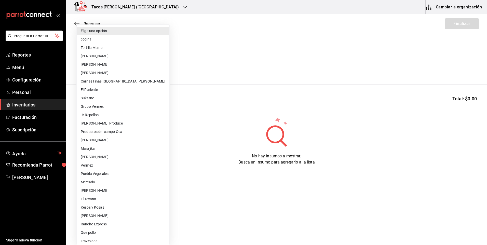
click at [113, 37] on li "cocina" at bounding box center [123, 39] width 93 height 8
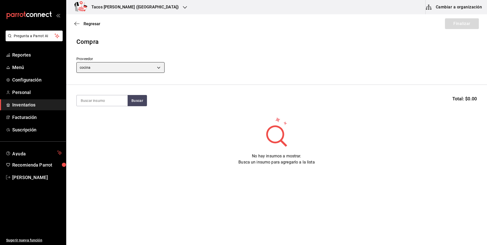
type input "237c9a5b-4078-49eb-83ef-23bf52bd7acd"
click at [109, 100] on input at bounding box center [102, 100] width 51 height 11
type input "chi"
click at [138, 98] on button "Buscar" at bounding box center [137, 100] width 19 height 11
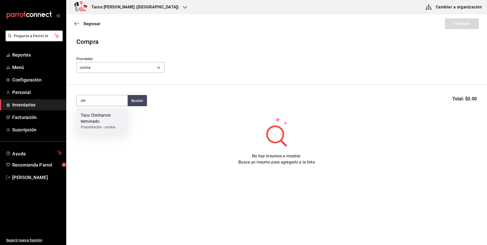
click at [109, 113] on div "Taco Chicharron terminado" at bounding box center [102, 118] width 43 height 12
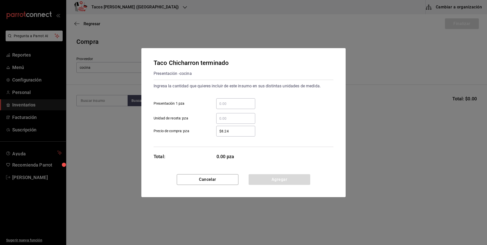
click at [224, 103] on input "​ Presentación 1 pza" at bounding box center [235, 104] width 39 height 6
type input "80"
click at [268, 180] on button "Agregar" at bounding box center [280, 179] width 62 height 11
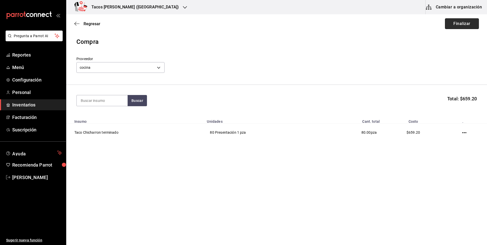
click at [457, 23] on button "Finalizar" at bounding box center [462, 23] width 34 height 11
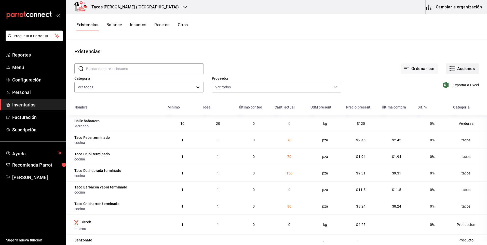
click at [458, 69] on button "Acciones" at bounding box center [462, 68] width 33 height 11
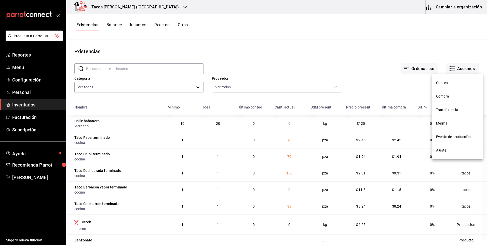
click at [446, 96] on span "Compra" at bounding box center [457, 96] width 43 height 5
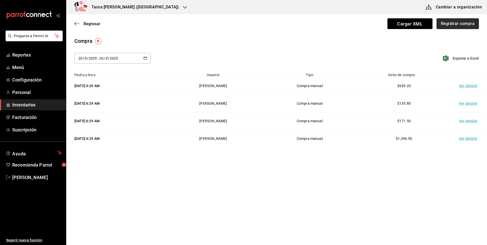
click at [469, 22] on button "Registrar compra" at bounding box center [458, 23] width 42 height 11
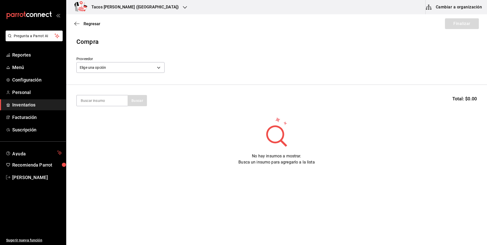
click at [138, 74] on div "Proveedor Elige una opción default" at bounding box center [120, 66] width 88 height 18
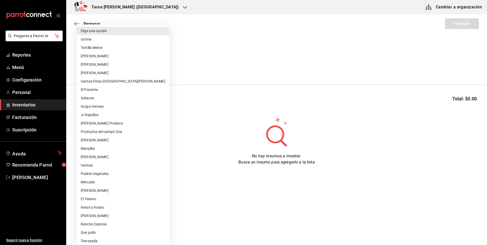
click at [138, 63] on body "Pregunta a Parrot AI Reportes Menú Configuración Personal Inventarios Facturaci…" at bounding box center [243, 108] width 487 height 216
click at [120, 38] on li "cocina" at bounding box center [123, 39] width 93 height 8
type input "237c9a5b-4078-49eb-83ef-23bf52bd7acd"
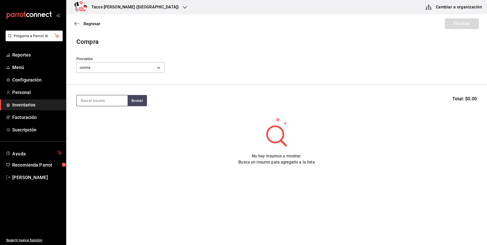
click at [116, 103] on input at bounding box center [102, 100] width 51 height 11
type input "[PERSON_NAME]"
click at [143, 101] on button "Buscar" at bounding box center [137, 100] width 19 height 11
click at [105, 115] on div "Taco Barbacoa vapor terminado" at bounding box center [102, 118] width 43 height 12
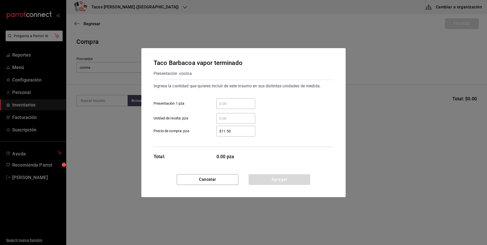
click at [231, 101] on input "​ Presentación 1 pza" at bounding box center [235, 104] width 39 height 6
type input "40"
drag, startPoint x: 258, startPoint y: 178, endPoint x: 265, endPoint y: 166, distance: 13.6
click at [258, 177] on button "Agregar" at bounding box center [280, 179] width 62 height 11
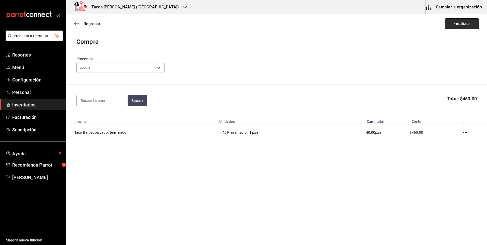
click at [462, 25] on button "Finalizar" at bounding box center [462, 23] width 34 height 11
